Goal: Complete application form

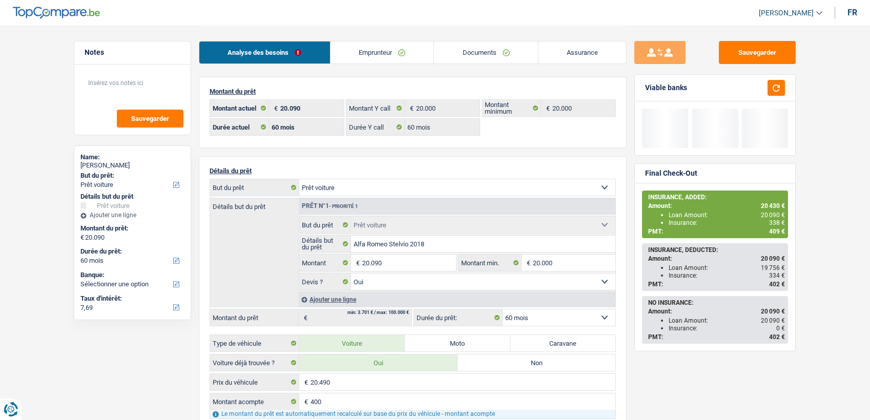
select select "car"
select select "60"
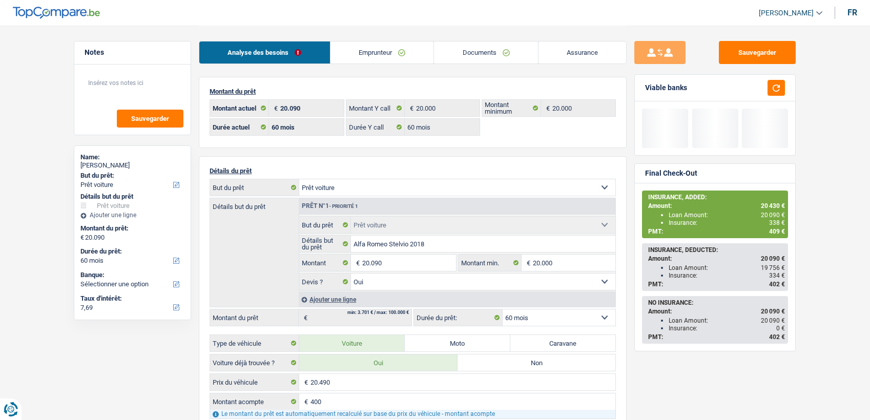
select select "car"
select select "yes"
select select "60"
select select "32"
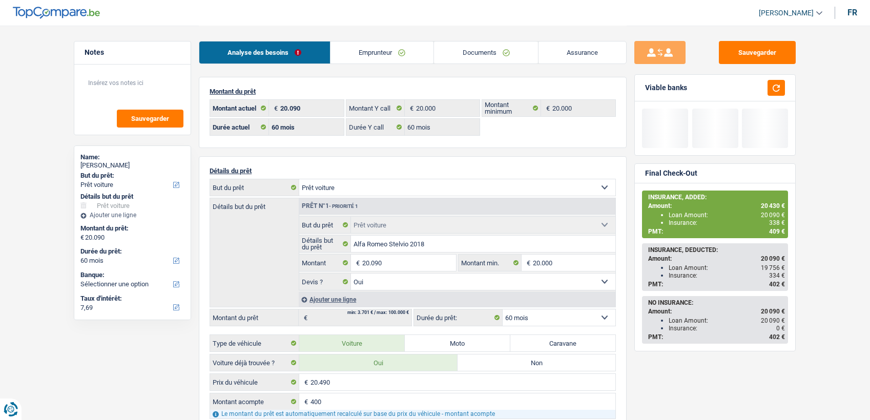
select select "single"
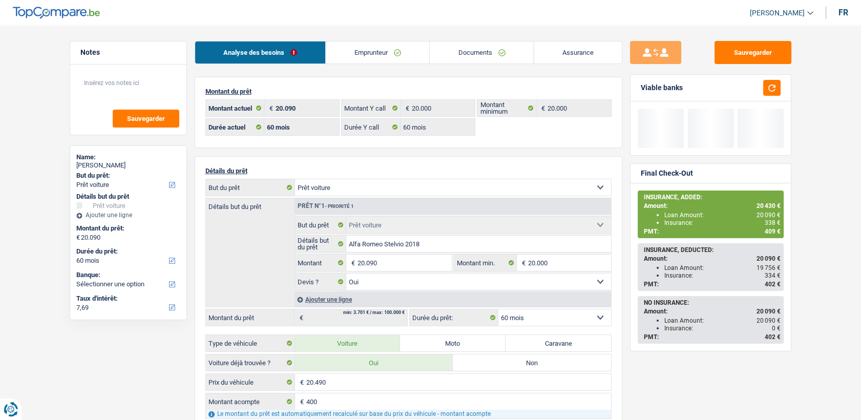
click at [388, 55] on link "Emprunteur" at bounding box center [377, 52] width 103 height 22
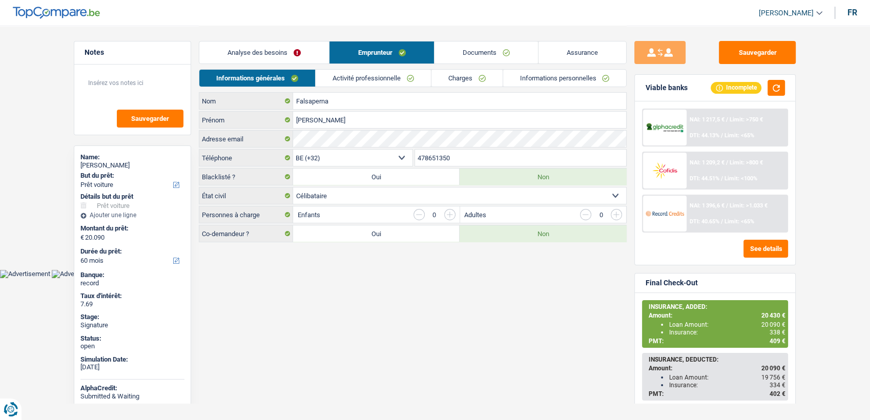
click at [485, 35] on div "Analyse des besoins Emprunteur Documents Assurance" at bounding box center [413, 48] width 428 height 44
click at [488, 48] on link "Documents" at bounding box center [485, 52] width 103 height 22
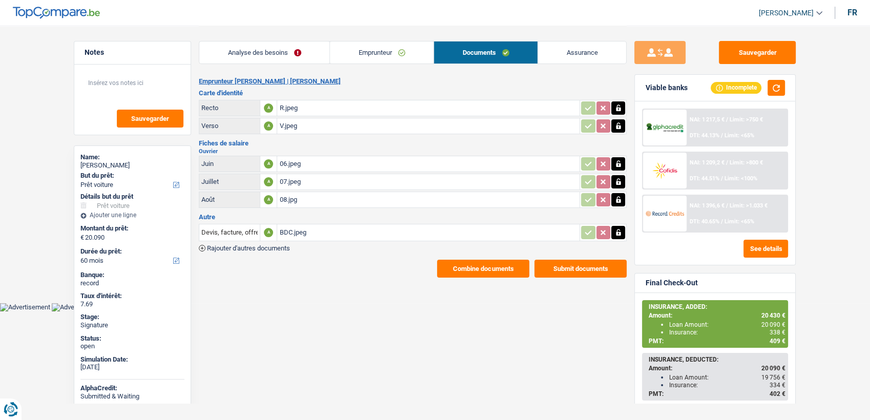
click at [464, 260] on button "Combine documents" at bounding box center [483, 269] width 92 height 18
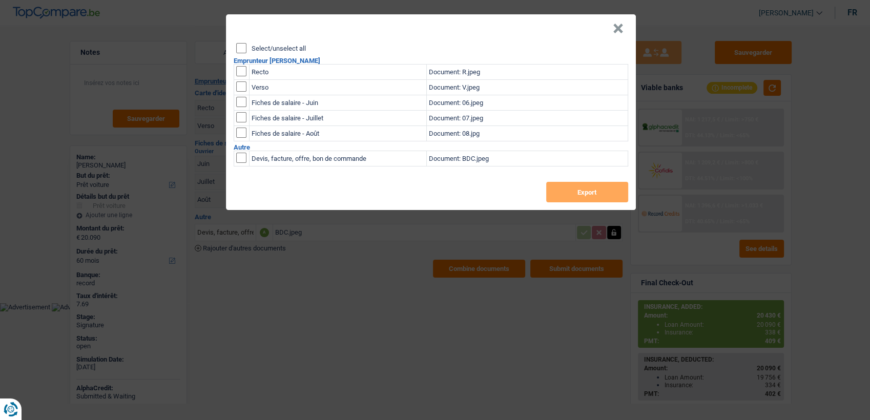
click at [241, 68] on input "checkbox" at bounding box center [241, 71] width 10 height 10
checkbox input "true"
click at [242, 88] on input "checkbox" at bounding box center [241, 86] width 10 height 10
checkbox input "true"
click at [579, 194] on button "Export" at bounding box center [587, 192] width 82 height 20
